Goal: Navigation & Orientation: Find specific page/section

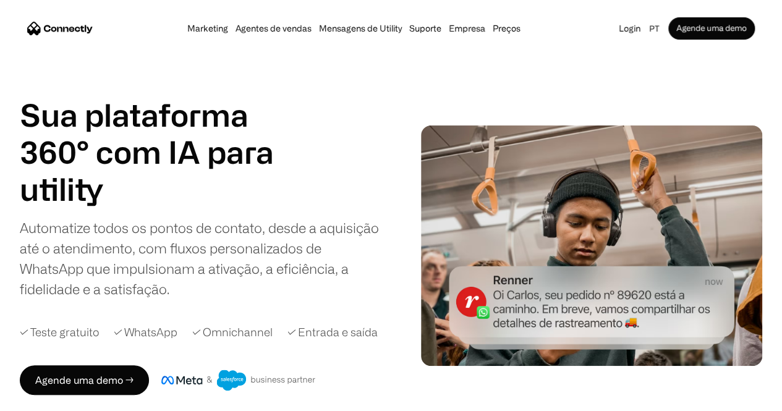
click at [413, 184] on div "Sua plataforma 360° com IA para agentes de vendas suporte utility agentes de ve…" at bounding box center [391, 245] width 742 height 299
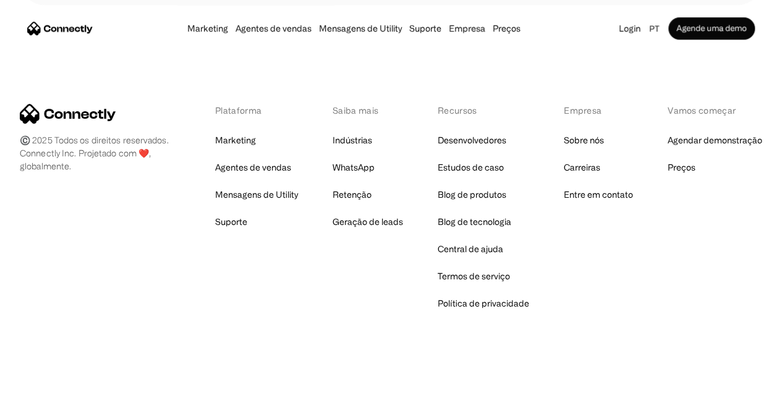
scroll to position [7422, 0]
